Goal: Task Accomplishment & Management: Complete application form

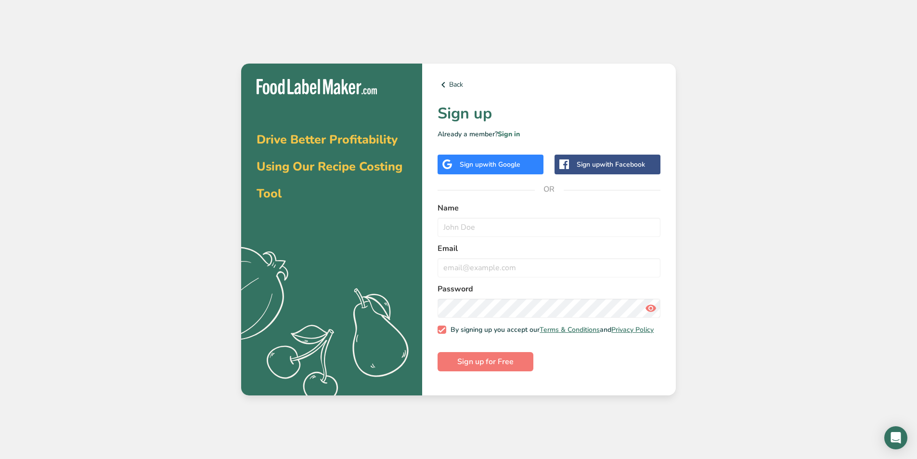
click at [524, 166] on div "Sign up with Google" at bounding box center [491, 165] width 106 height 20
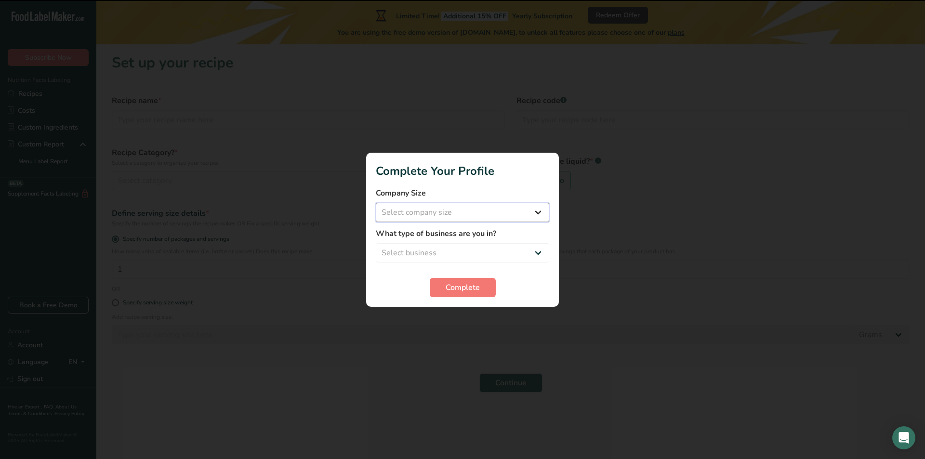
click at [539, 217] on select "Select company size Fewer than 10 Employees 10 to 50 Employees 51 to 500 Employ…" at bounding box center [462, 212] width 173 height 19
select select "1"
click at [376, 203] on select "Select company size Fewer than 10 Employees 10 to 50 Employees 51 to 500 Employ…" at bounding box center [462, 212] width 173 height 19
click at [515, 250] on select "Select business Packaged Food Manufacturer Restaurant & Cafe Bakery Meal Plans …" at bounding box center [462, 252] width 173 height 19
select select "1"
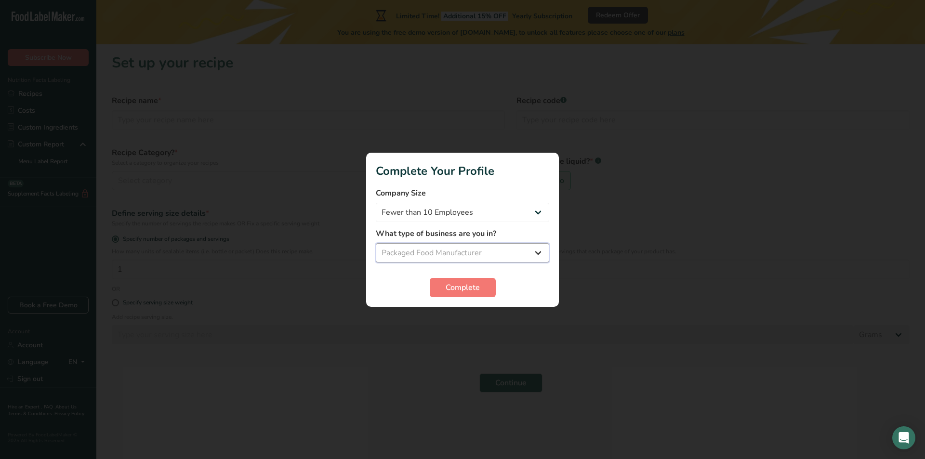
click at [376, 243] on select "Select business Packaged Food Manufacturer Restaurant & Cafe Bakery Meal Plans …" at bounding box center [462, 252] width 173 height 19
click at [463, 285] on span "Complete" at bounding box center [462, 288] width 34 height 12
